Goal: Navigation & Orientation: Find specific page/section

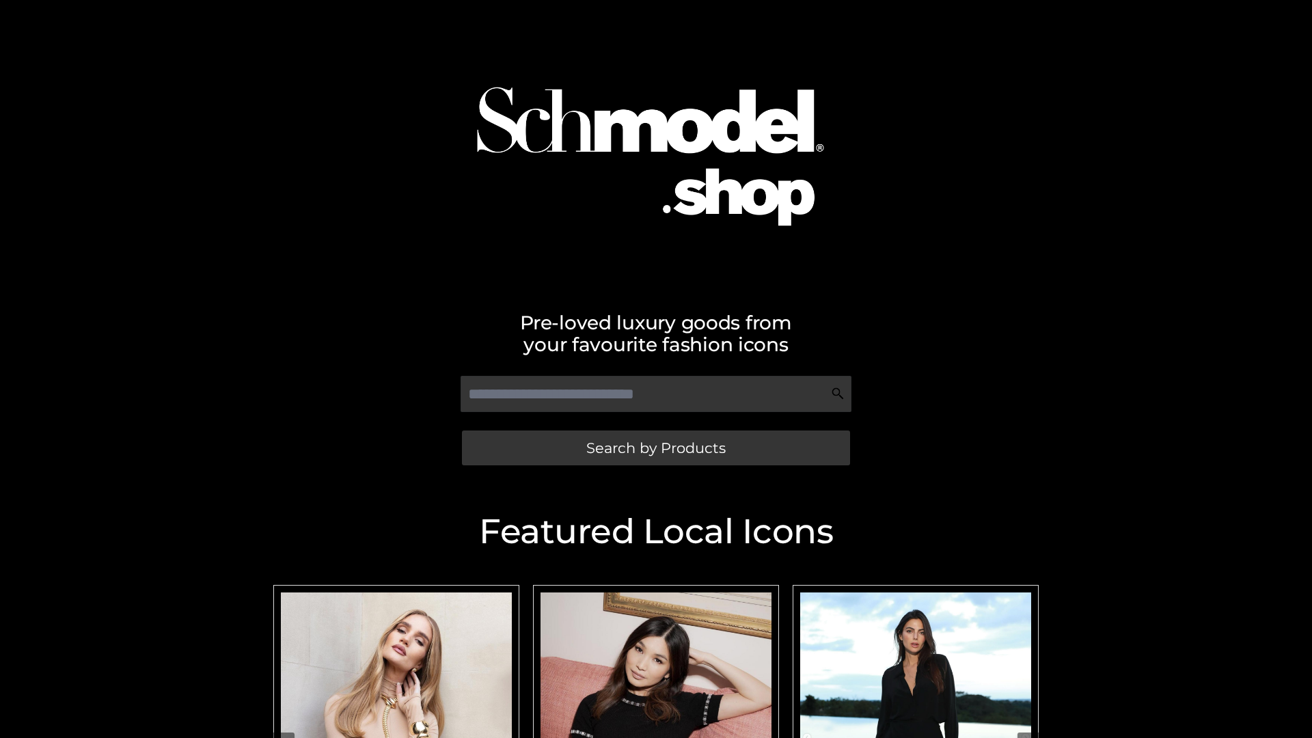
click at [655, 448] on span "Search by Products" at bounding box center [655, 448] width 139 height 14
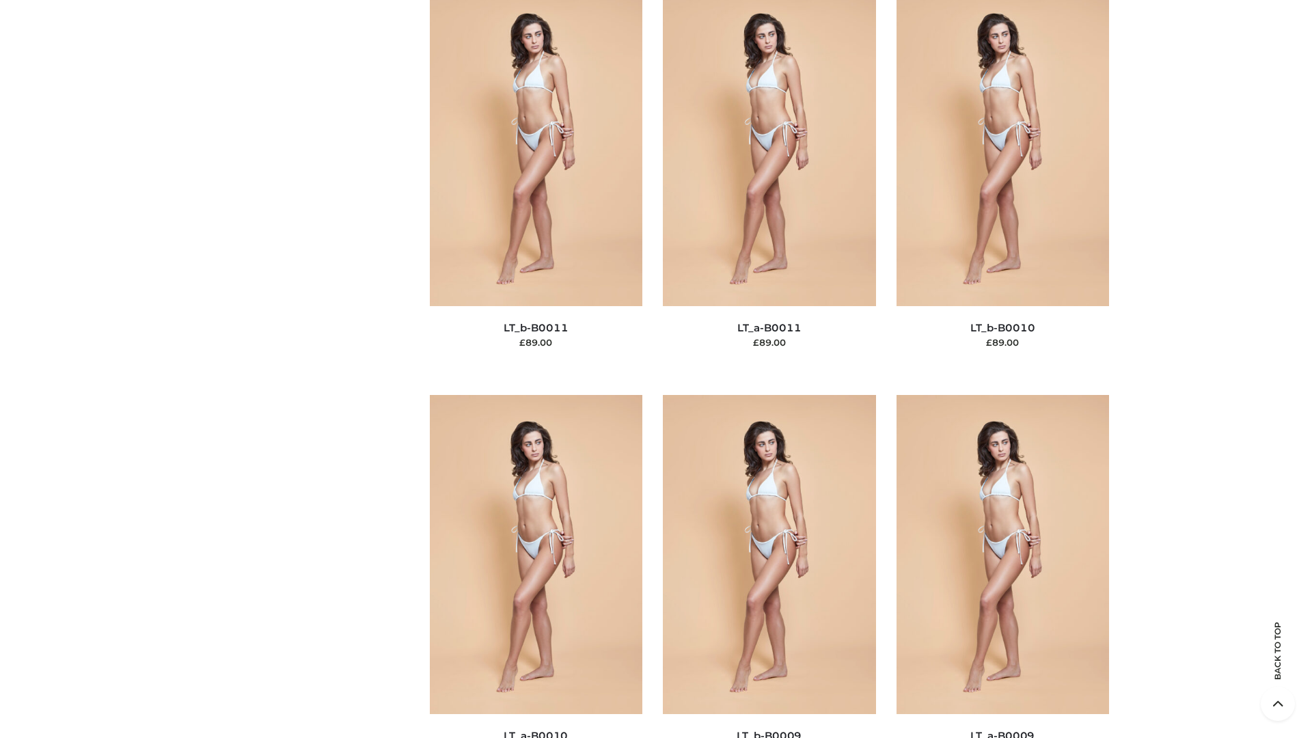
scroll to position [6138, 0]
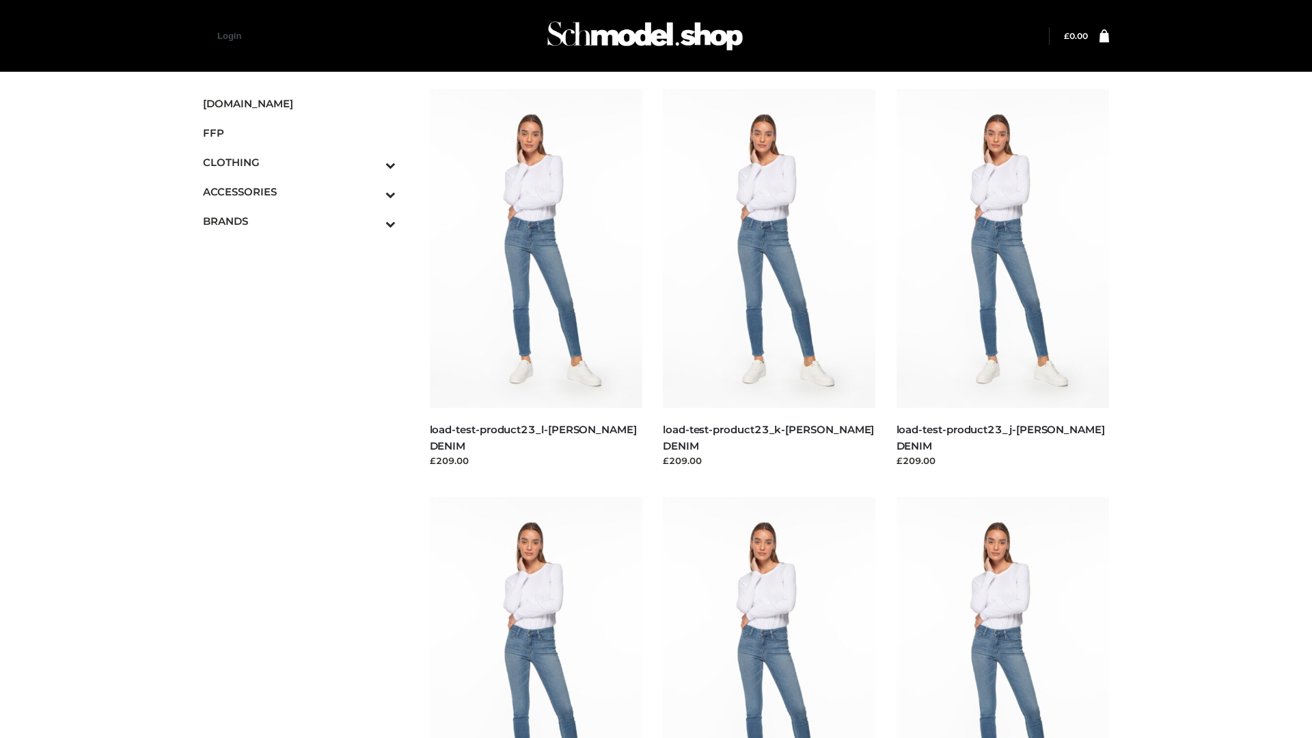
scroll to position [1199, 0]
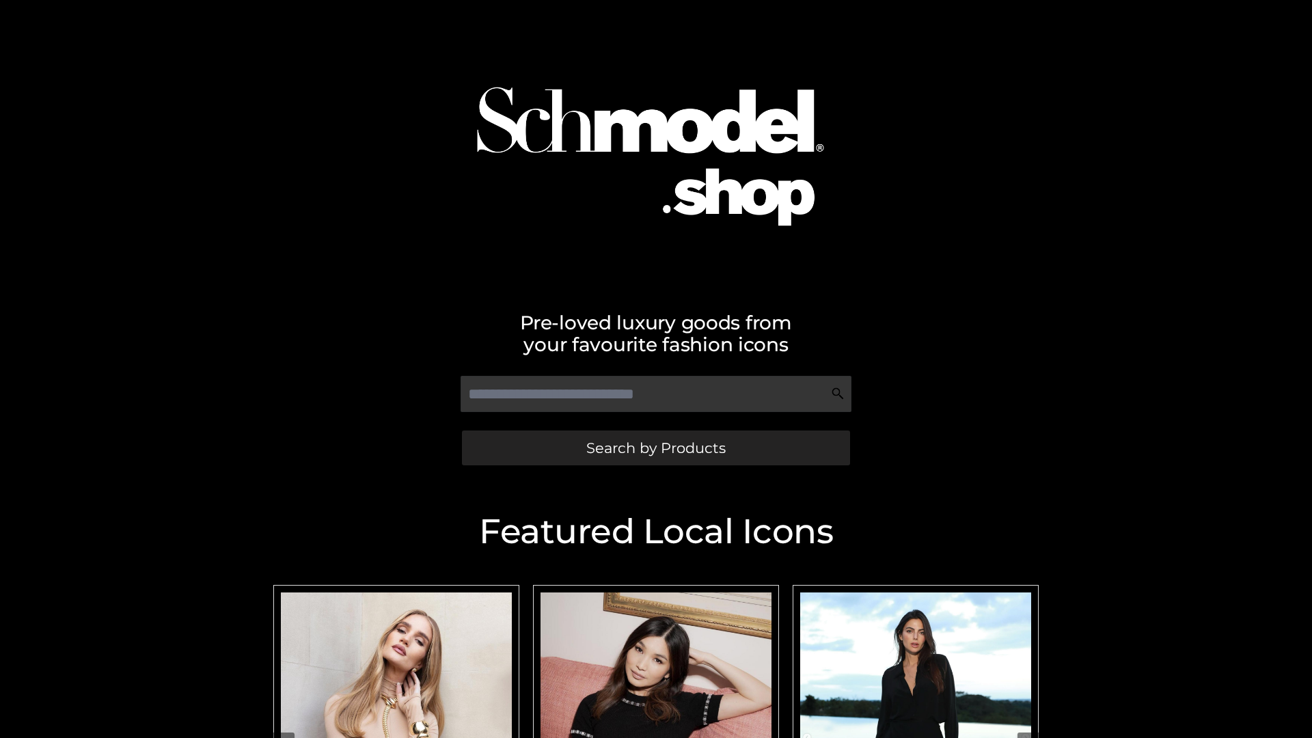
click at [655, 448] on span "Search by Products" at bounding box center [655, 448] width 139 height 14
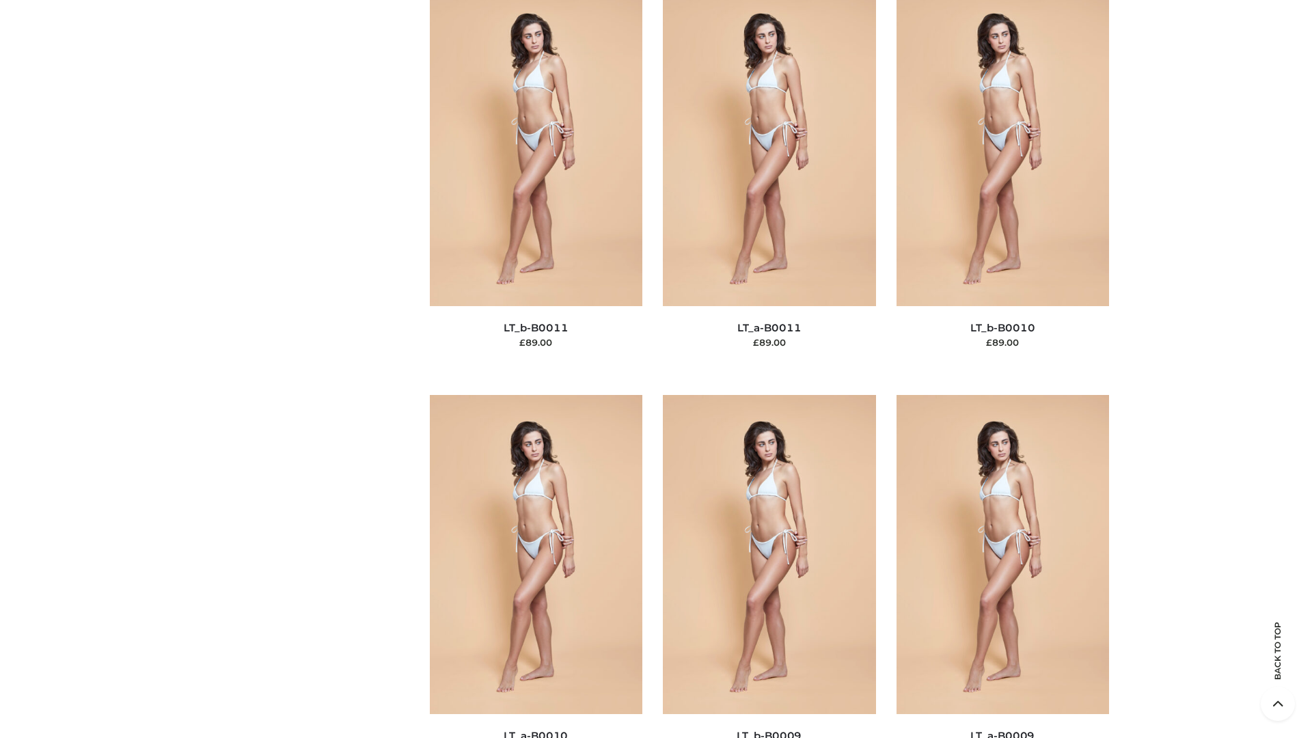
scroll to position [6138, 0]
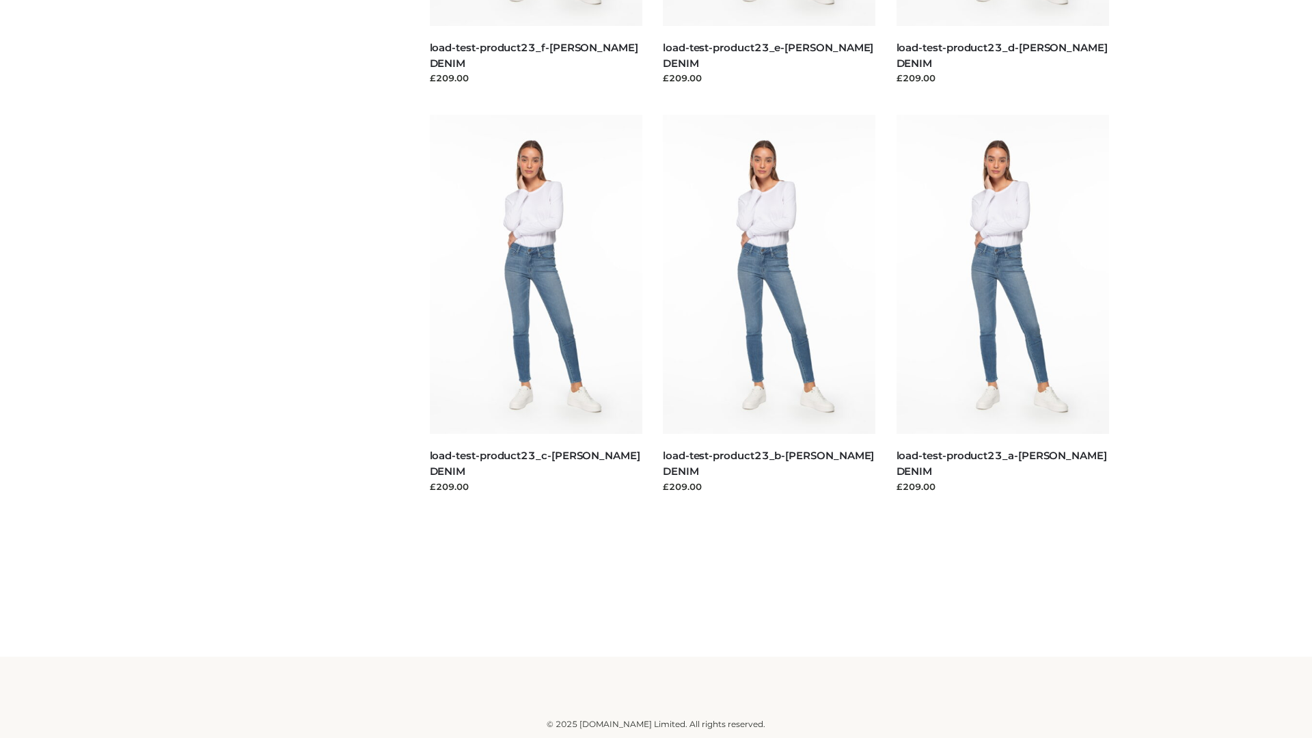
scroll to position [1199, 0]
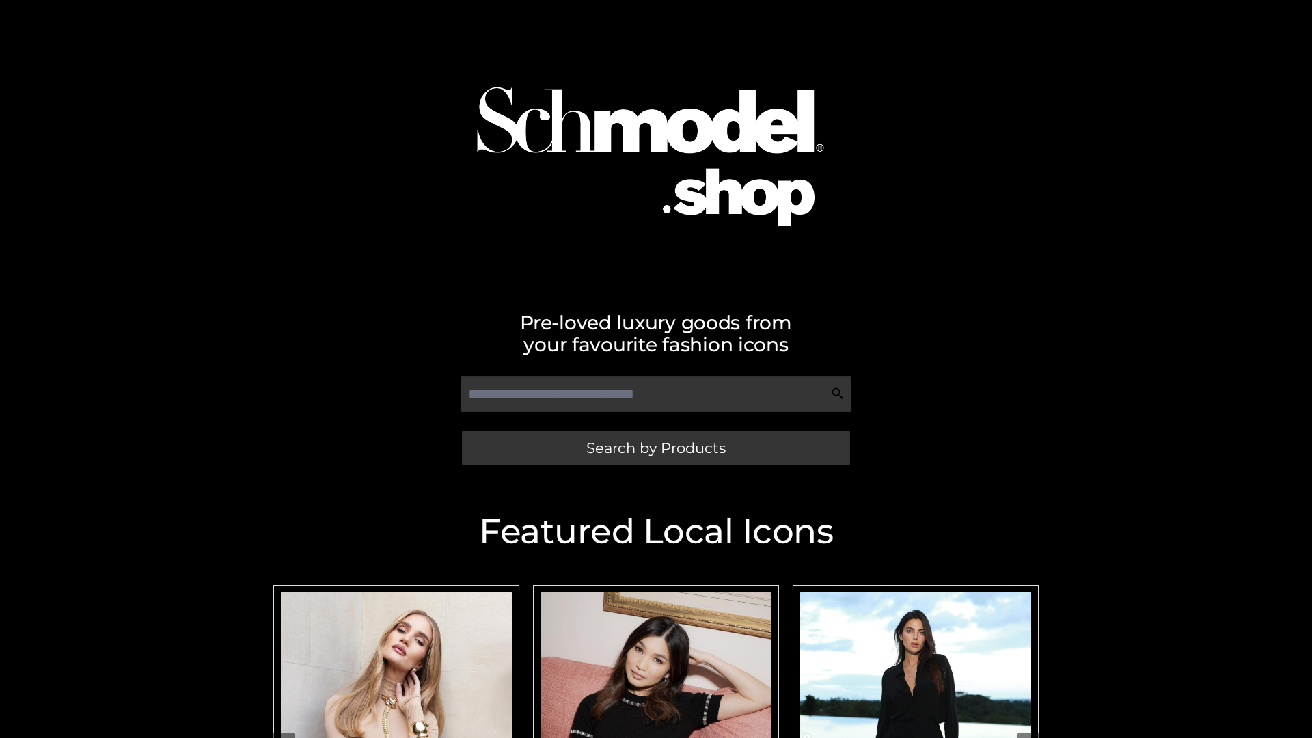
click at [655, 448] on span "Search by Products" at bounding box center [655, 448] width 139 height 14
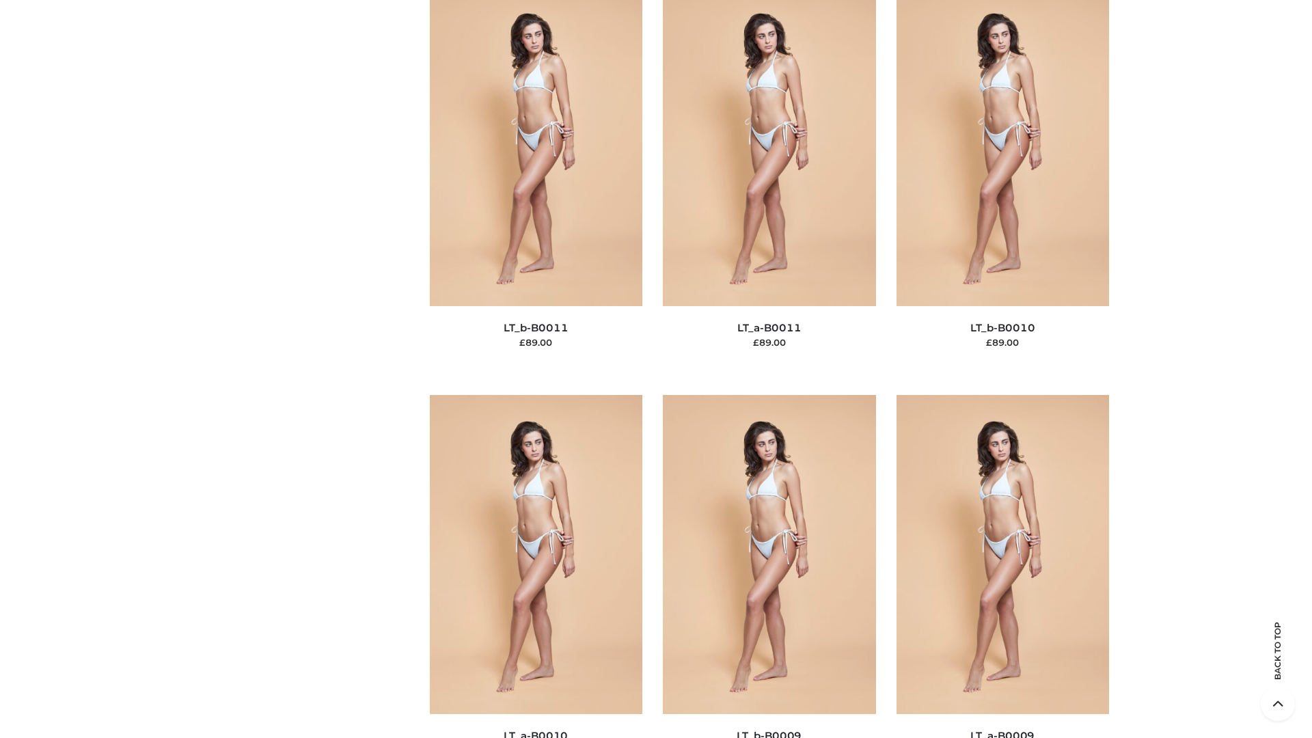
scroll to position [6138, 0]
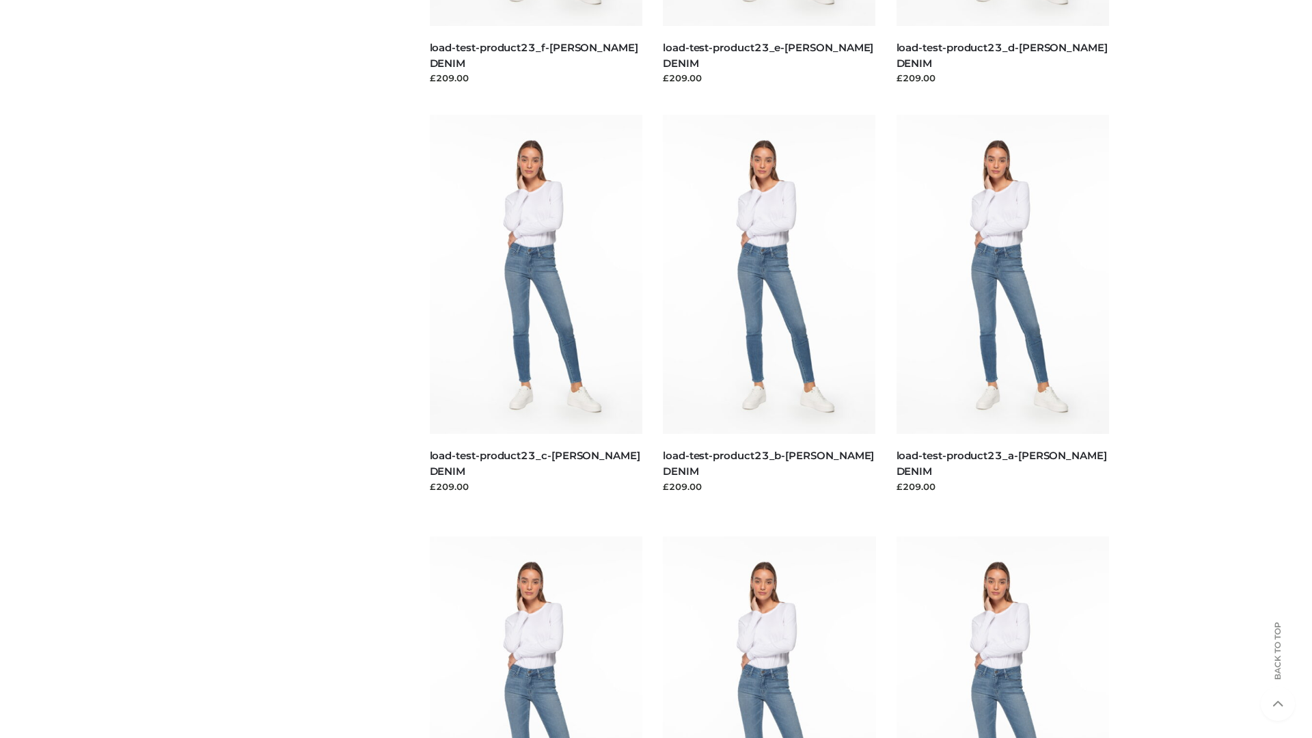
scroll to position [1199, 0]
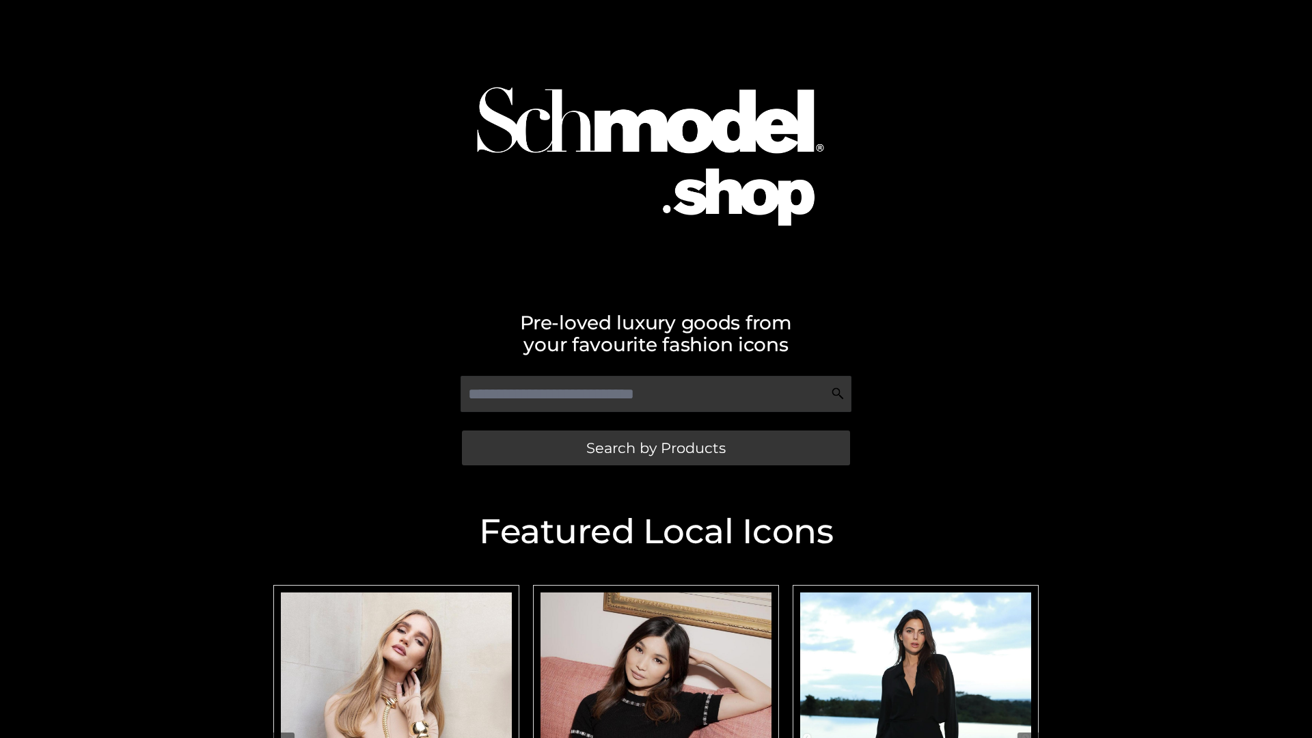
click at [655, 448] on span "Search by Products" at bounding box center [655, 448] width 139 height 14
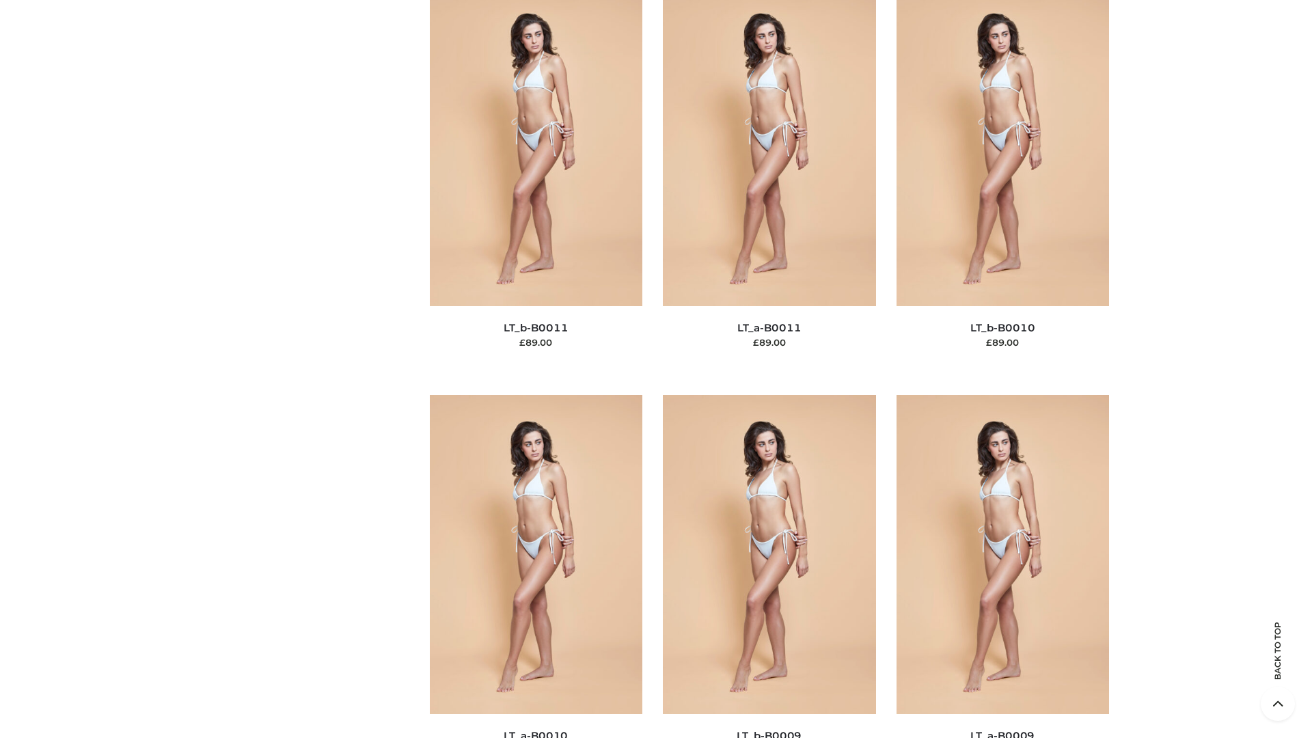
scroll to position [6138, 0]
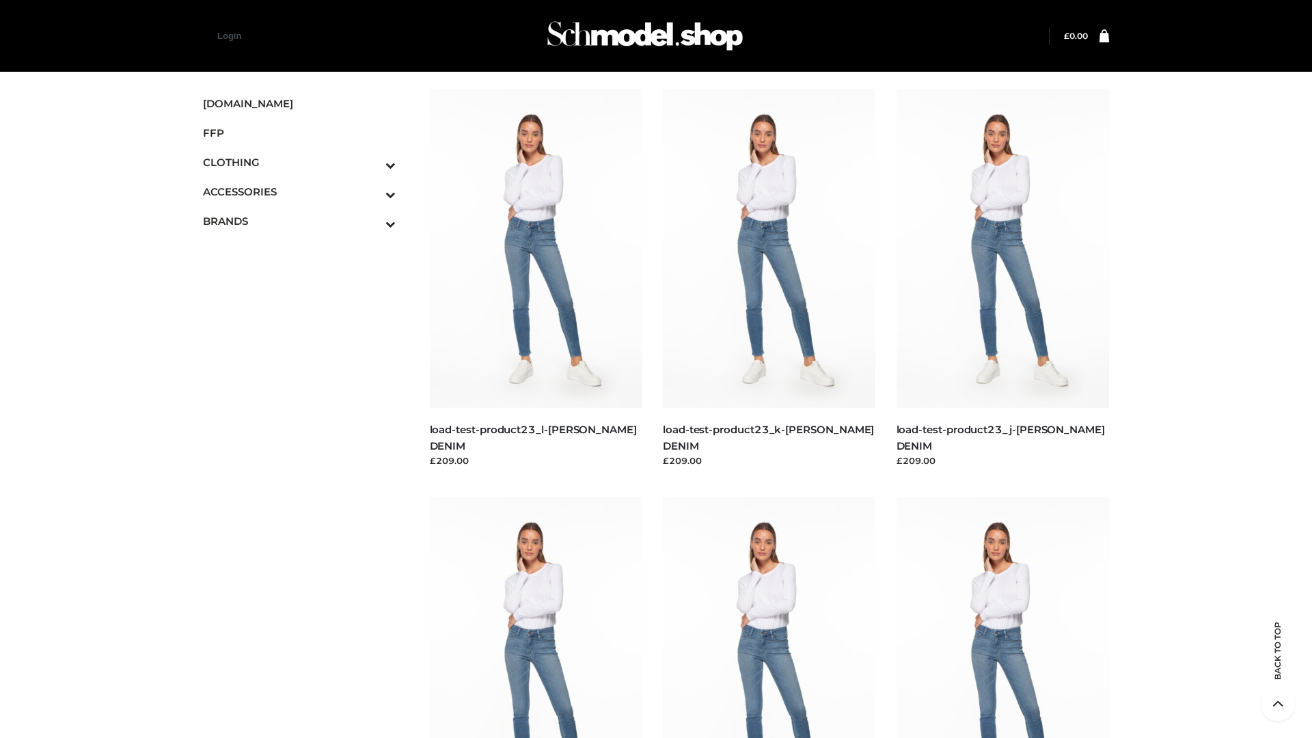
scroll to position [1199, 0]
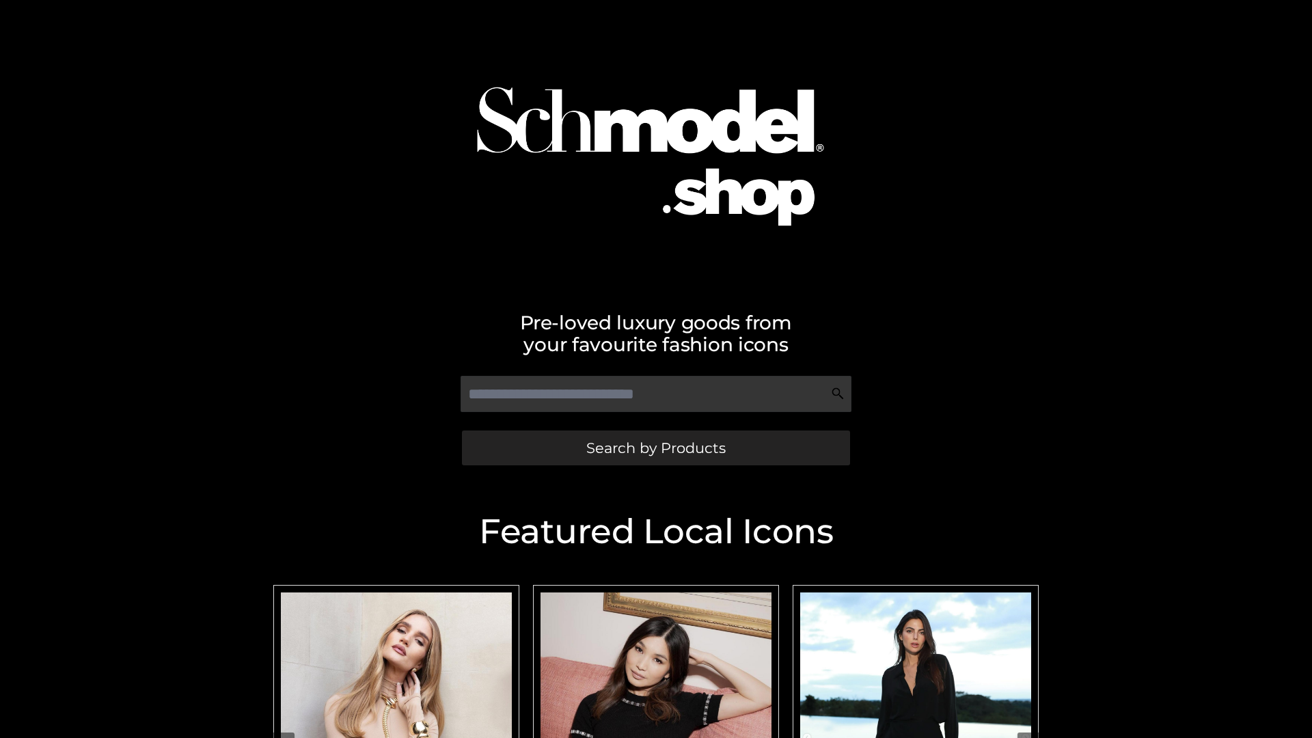
click at [655, 448] on span "Search by Products" at bounding box center [655, 448] width 139 height 14
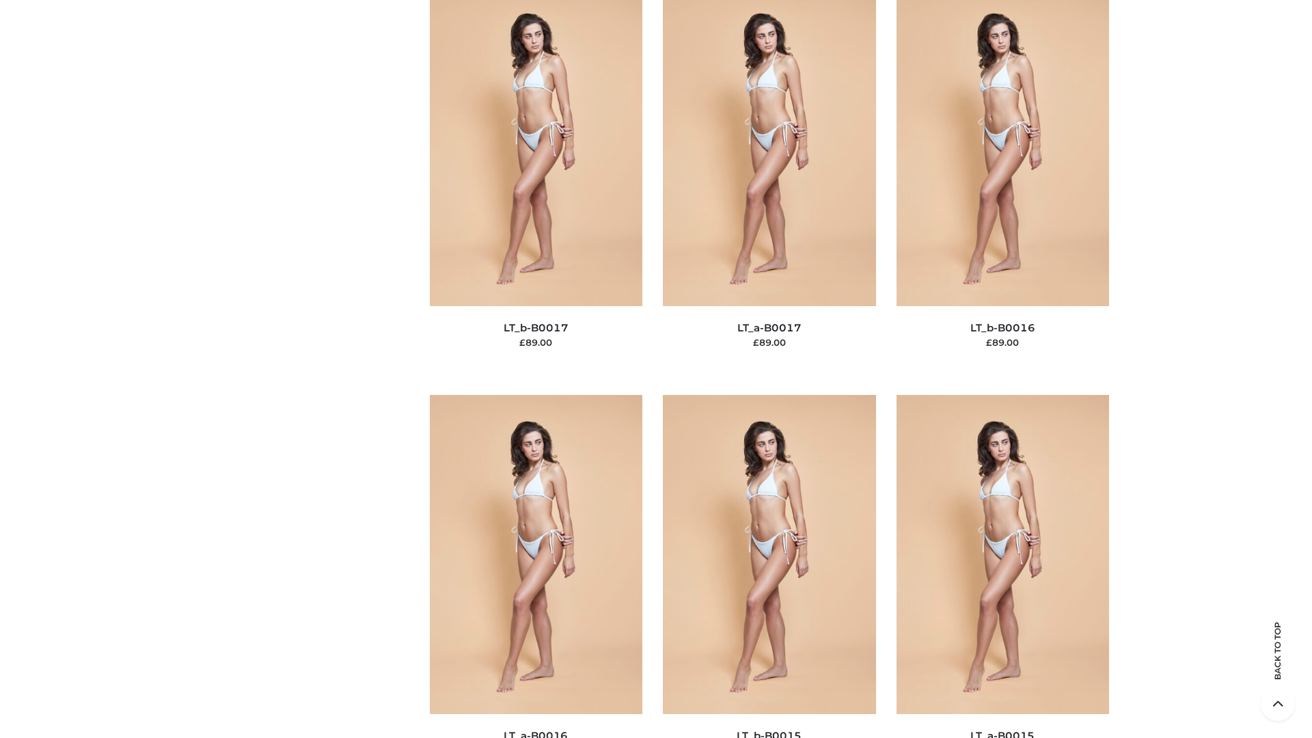
scroll to position [4492, 0]
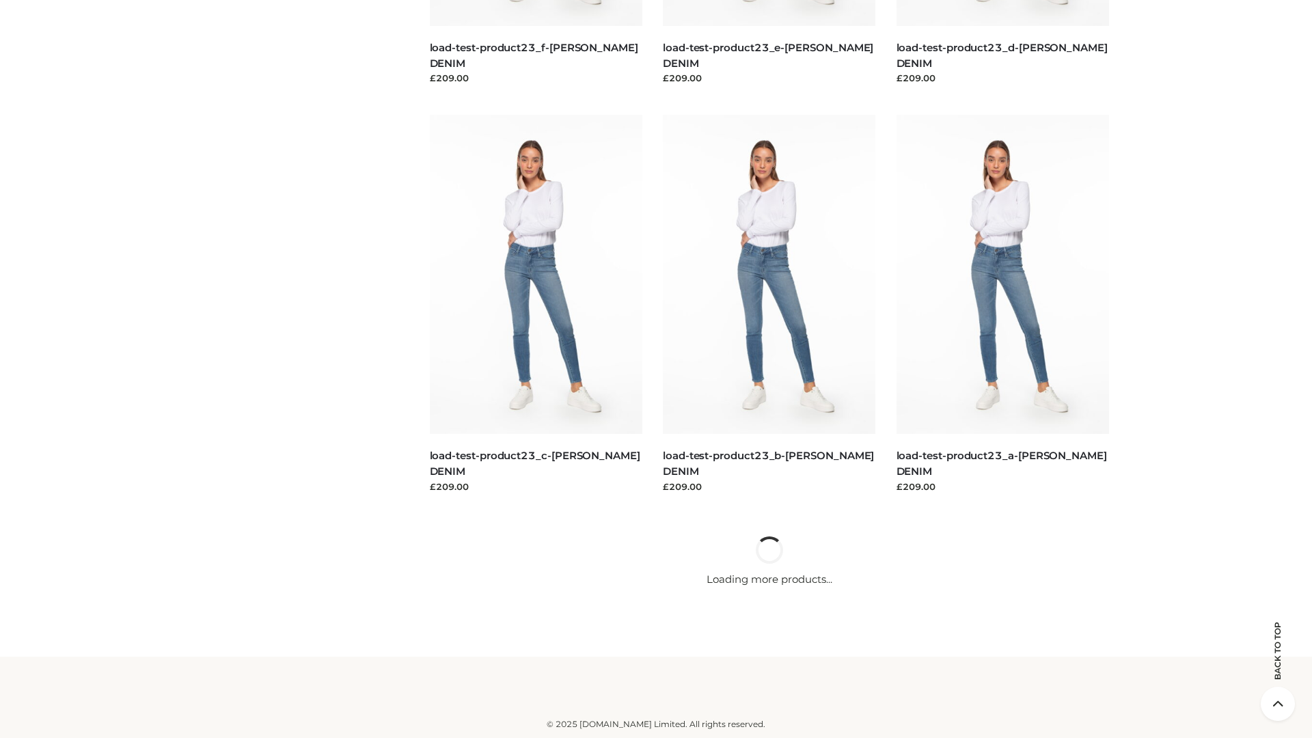
scroll to position [1199, 0]
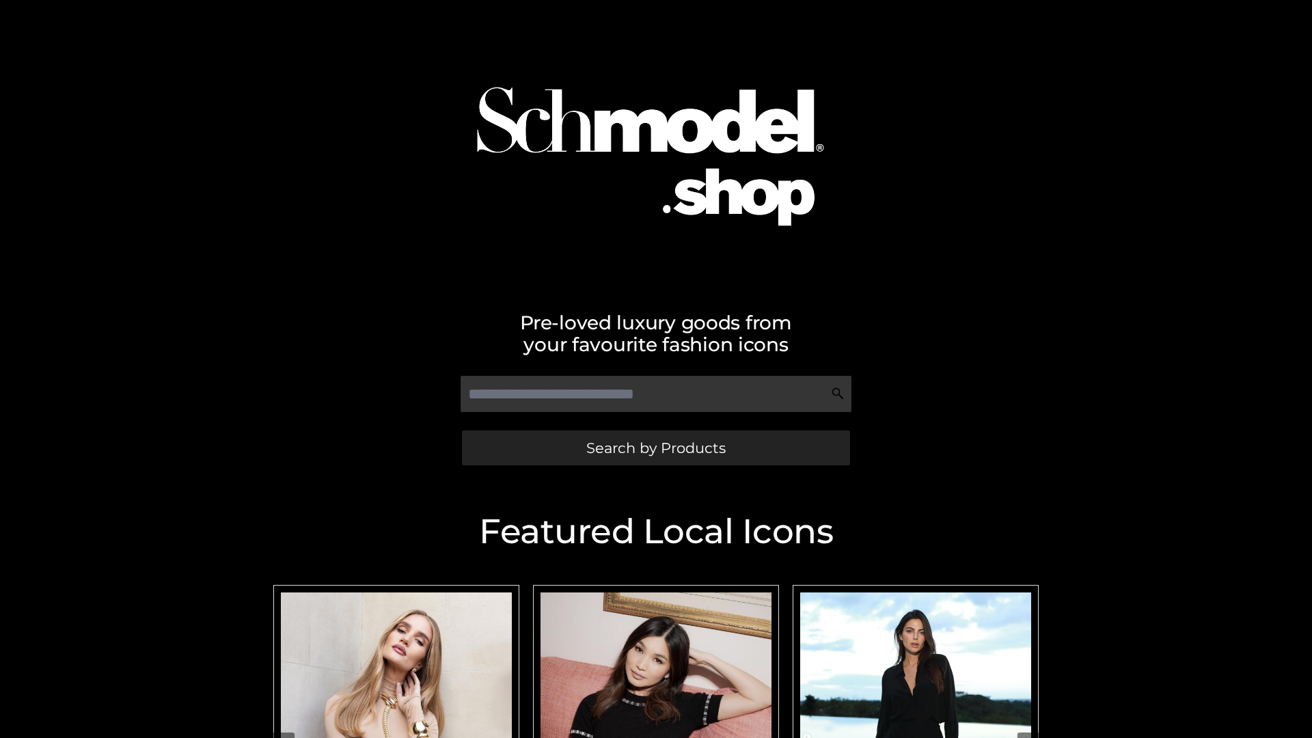
click at [655, 448] on span "Search by Products" at bounding box center [655, 448] width 139 height 14
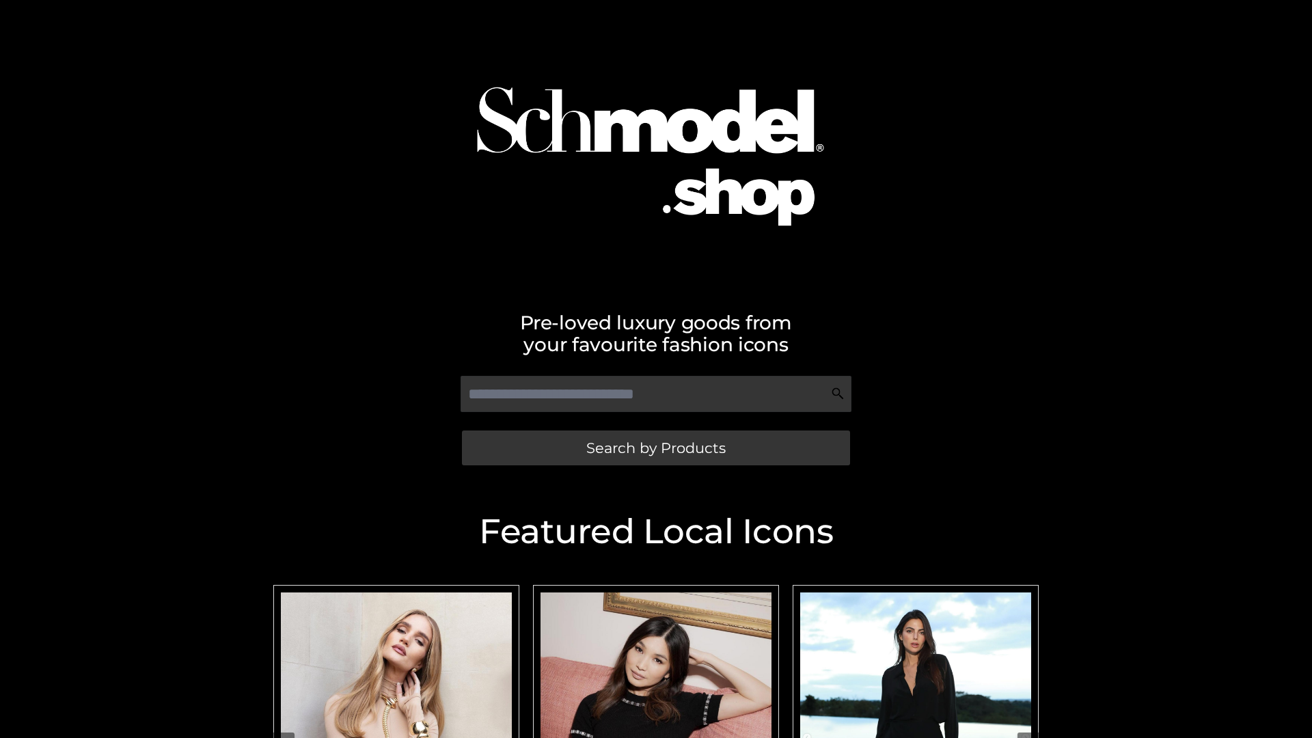
click at [655, 448] on span "Search by Products" at bounding box center [655, 448] width 139 height 14
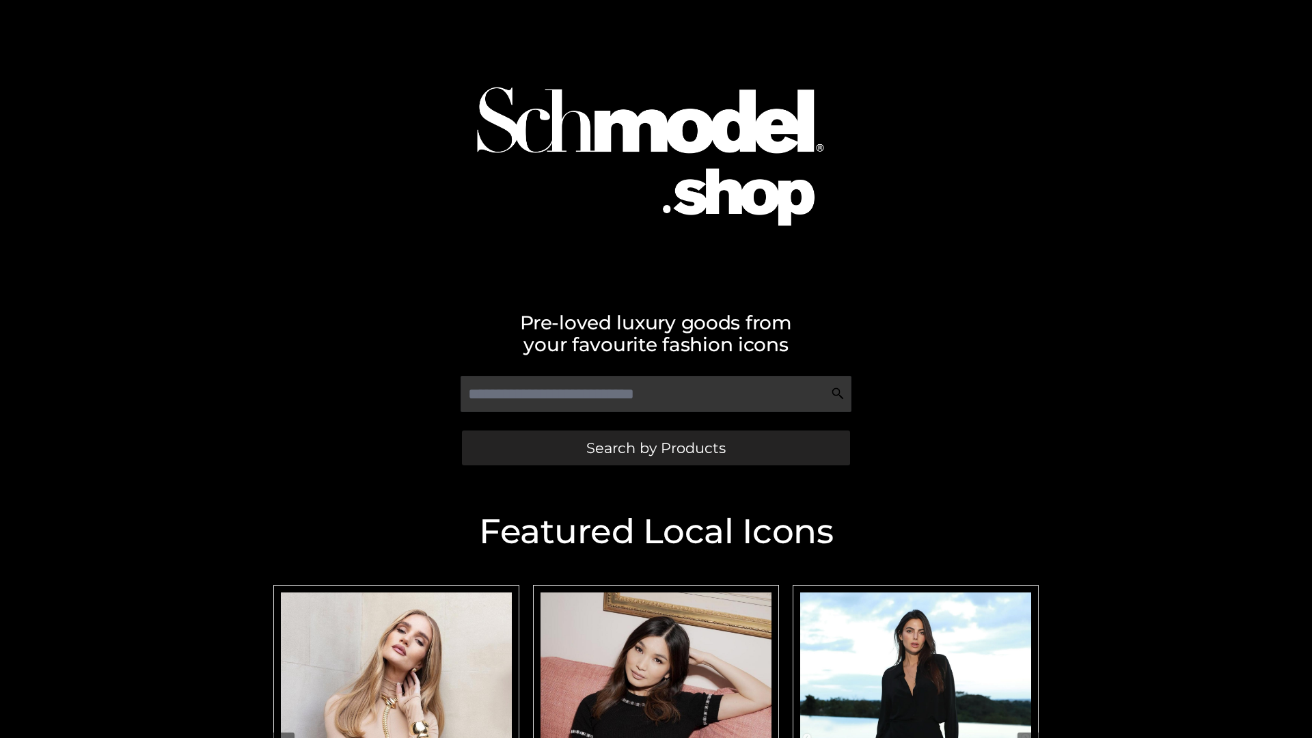
click at [655, 448] on span "Search by Products" at bounding box center [655, 448] width 139 height 14
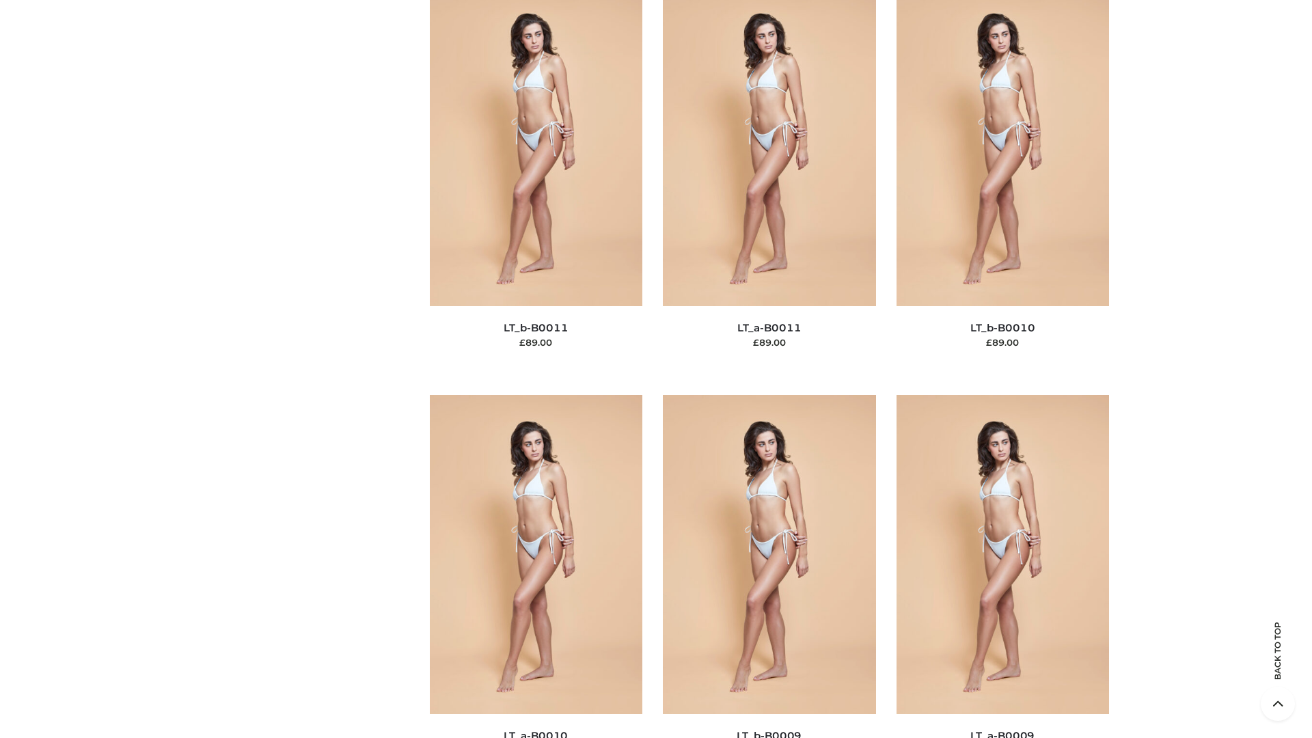
scroll to position [6138, 0]
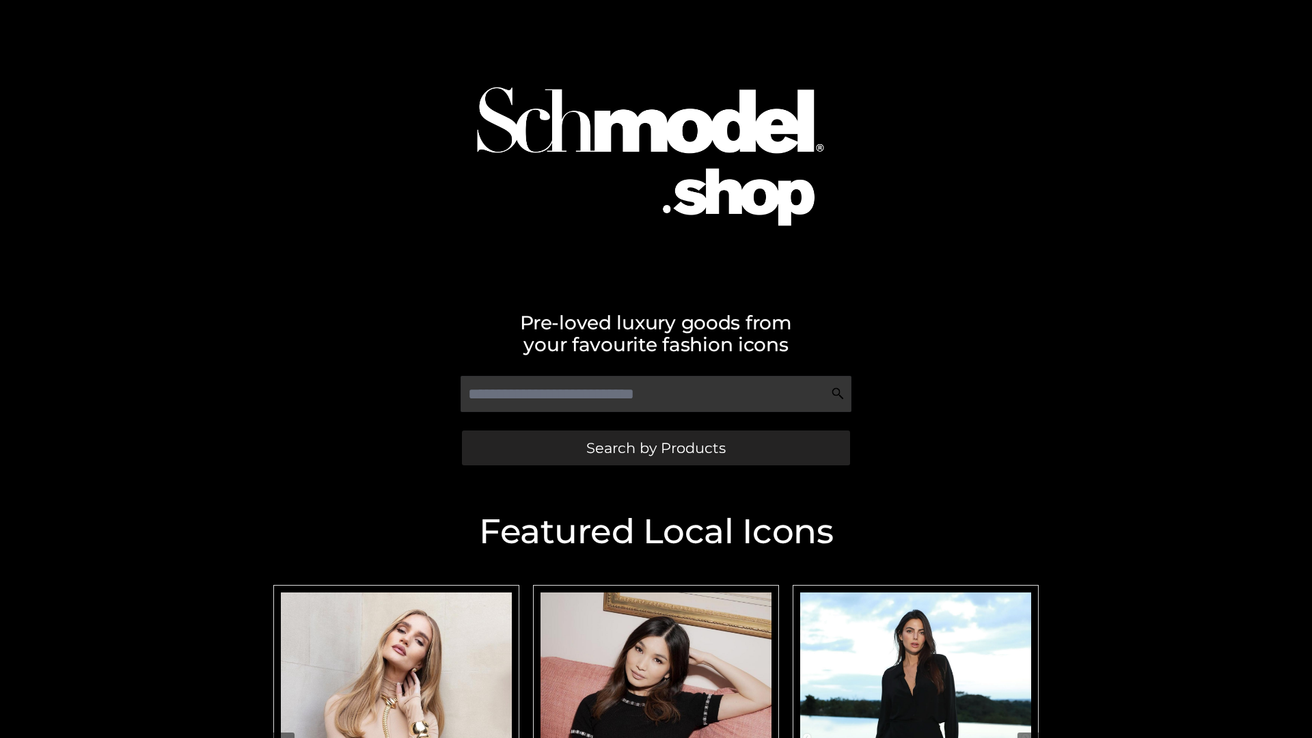
click at [655, 448] on span "Search by Products" at bounding box center [655, 448] width 139 height 14
